Goal: Information Seeking & Learning: Learn about a topic

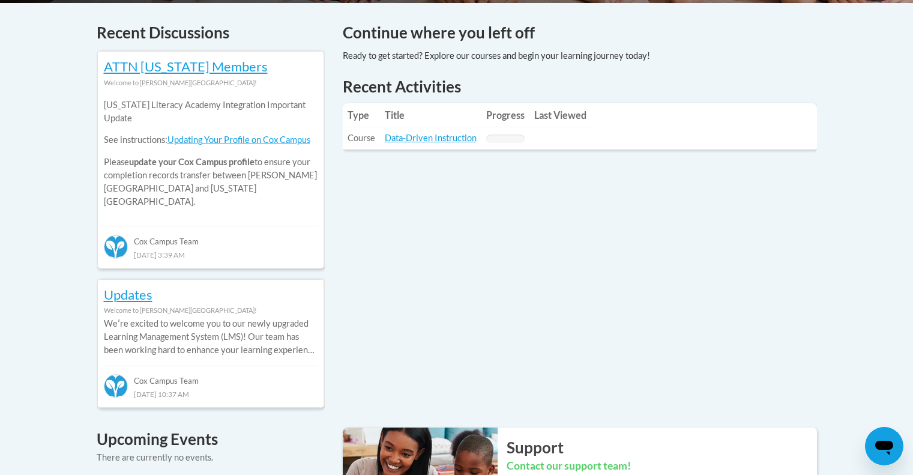
scroll to position [507, 0]
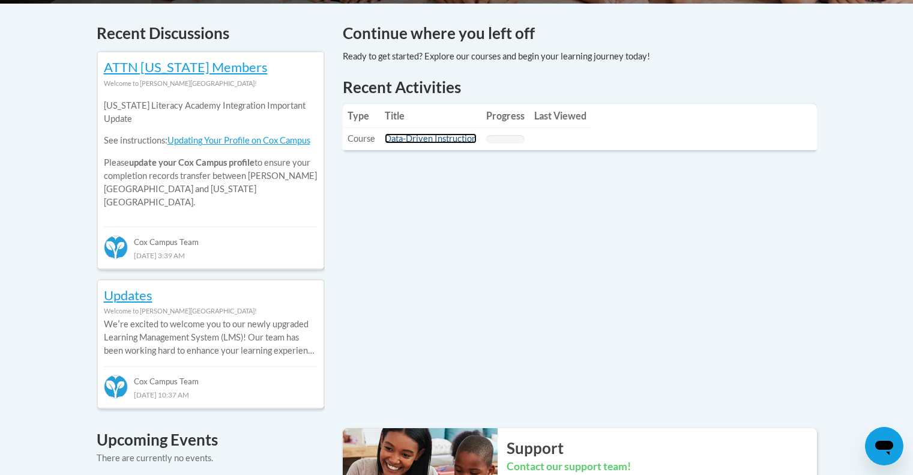
click at [428, 137] on link "Data-Driven Instruction" at bounding box center [431, 138] width 92 height 10
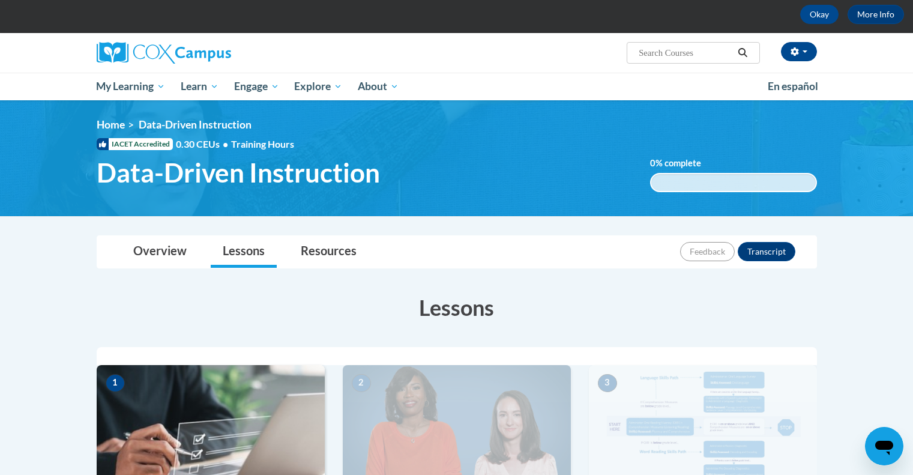
scroll to position [50, 0]
